Goal: Task Accomplishment & Management: Complete application form

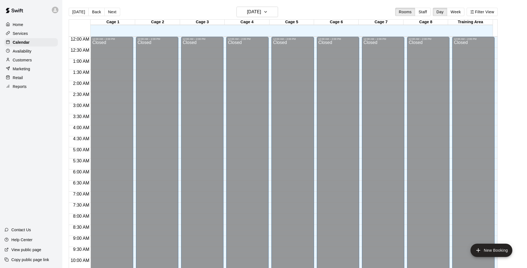
scroll to position [277, 0]
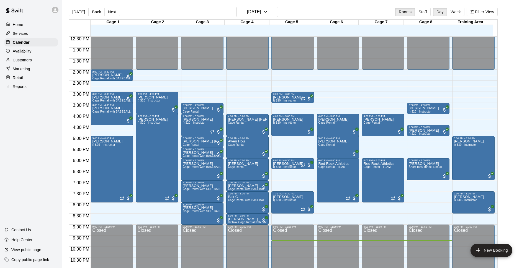
click at [517, 111] on main "[DATE] Back [DATE][DATE] Rooms Staff Day Week Filter View Cage 1 11 Mon Cage 2 …" at bounding box center [295, 141] width 460 height 268
click at [247, 8] on h6 "[DATE]" at bounding box center [254, 12] width 14 height 8
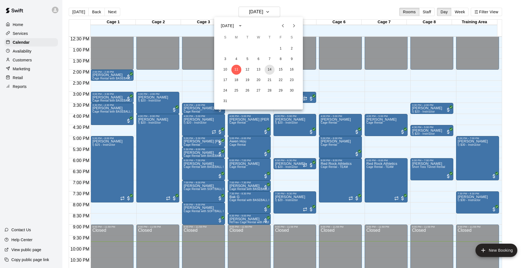
click at [274, 67] on button "14" at bounding box center [270, 70] width 10 height 10
click at [273, 68] on button "14" at bounding box center [270, 70] width 10 height 10
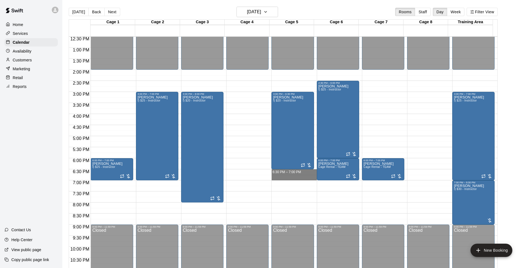
drag, startPoint x: 283, startPoint y: 171, endPoint x: 283, endPoint y: 176, distance: 4.7
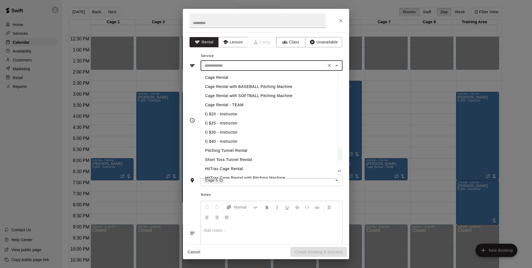
click at [240, 66] on input "text" at bounding box center [263, 65] width 122 height 7
click at [221, 132] on li "I) $30 - Instructor" at bounding box center [269, 132] width 137 height 9
type input "**********"
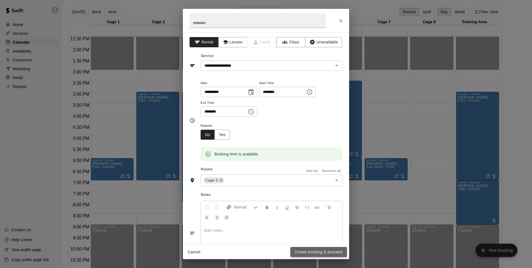
click at [310, 252] on button "Create booking & proceed" at bounding box center [318, 252] width 57 height 10
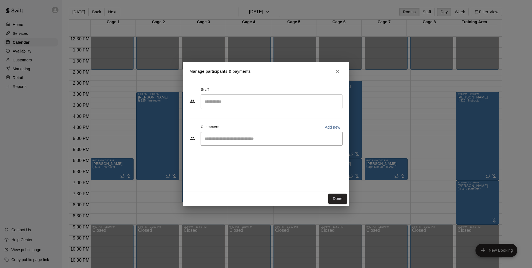
click at [243, 141] on input "Start typing to search customers..." at bounding box center [271, 139] width 137 height 6
type input "*****"
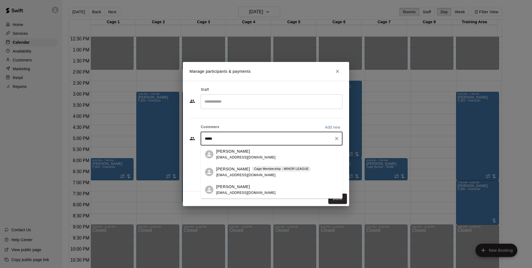
click at [235, 150] on p "[PERSON_NAME]" at bounding box center [233, 152] width 34 height 6
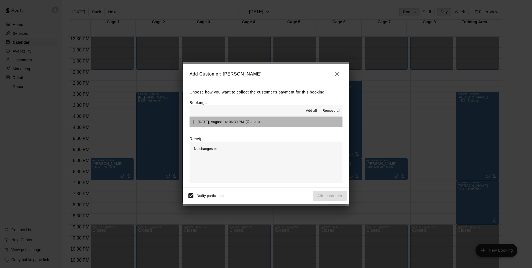
click at [271, 119] on button "[DATE], August 14: 06:30 PM (Current)" at bounding box center [265, 122] width 153 height 10
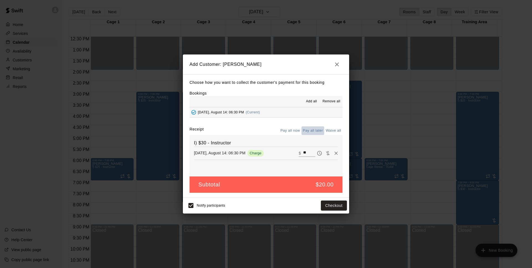
click at [312, 131] on button "Pay all later" at bounding box center [312, 131] width 23 height 9
click at [340, 208] on button "Add customer" at bounding box center [330, 206] width 34 height 10
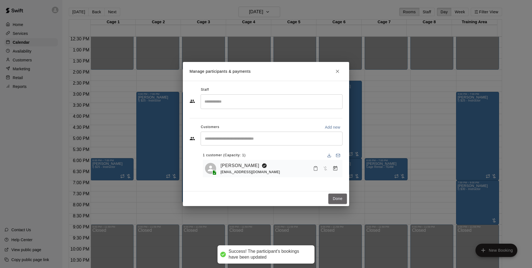
drag, startPoint x: 338, startPoint y: 199, endPoint x: 522, endPoint y: 92, distance: 213.1
click at [338, 199] on button "Done" at bounding box center [337, 199] width 19 height 10
